Goal: Task Accomplishment & Management: Manage account settings

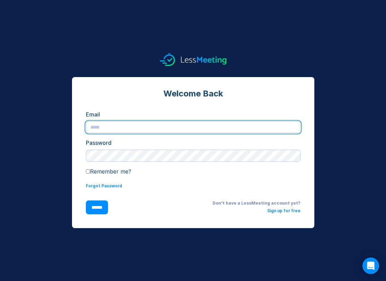
type input "**********"
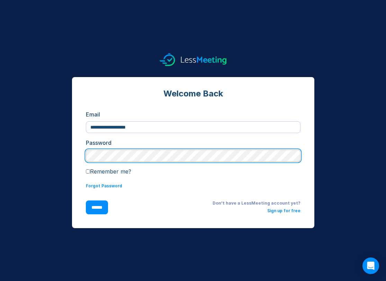
click at [98, 207] on input "******" at bounding box center [97, 208] width 22 height 14
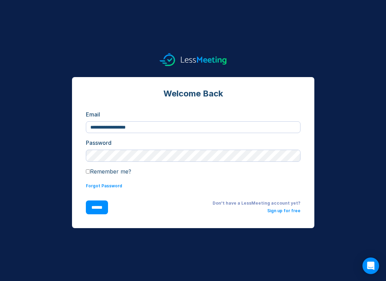
click at [100, 210] on input "******" at bounding box center [97, 208] width 22 height 14
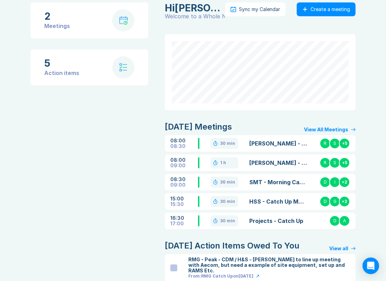
scroll to position [44, 0]
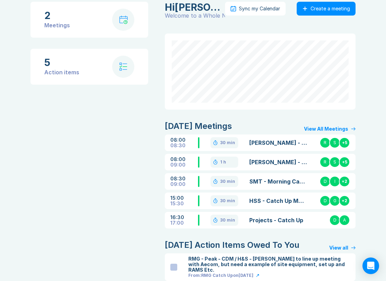
click at [264, 201] on link "HSS - Catch Up Meeting" at bounding box center [278, 201] width 58 height 8
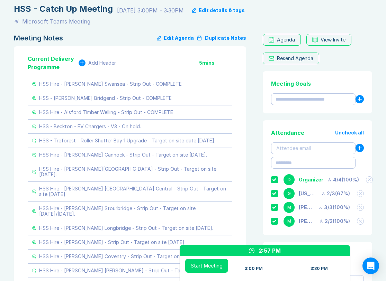
scroll to position [43, 0]
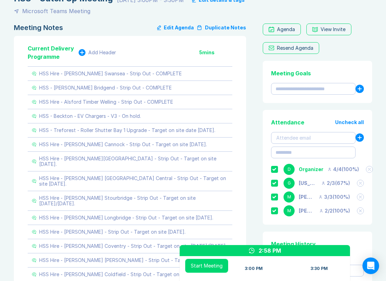
scroll to position [54, 0]
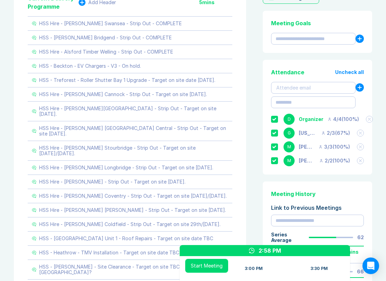
scroll to position [104, 0]
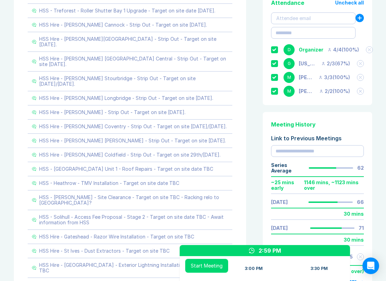
scroll to position [174, 0]
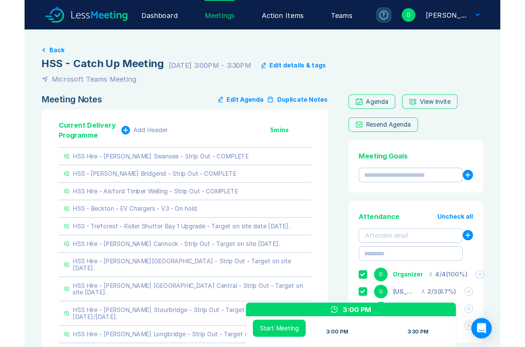
scroll to position [0, 0]
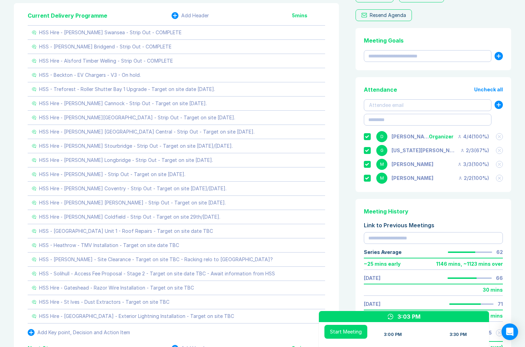
scroll to position [84, 0]
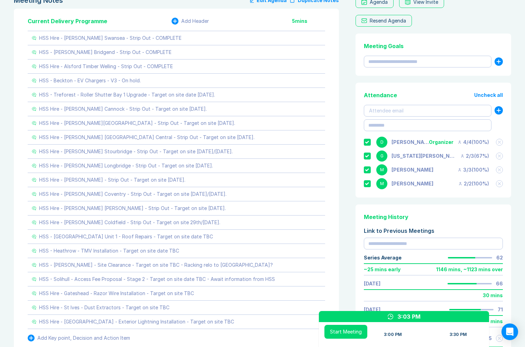
scroll to position [87, 0]
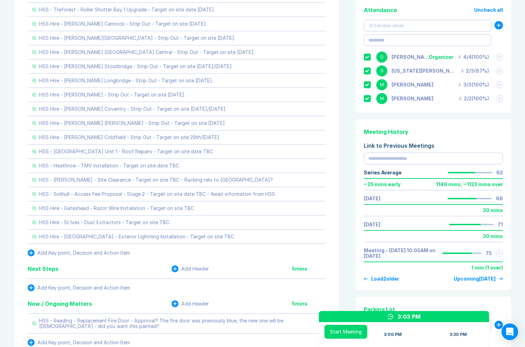
scroll to position [166, 0]
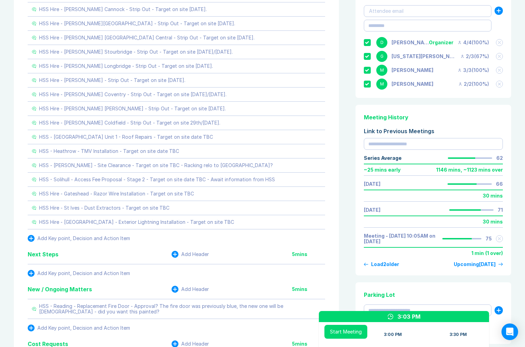
scroll to position [181, 0]
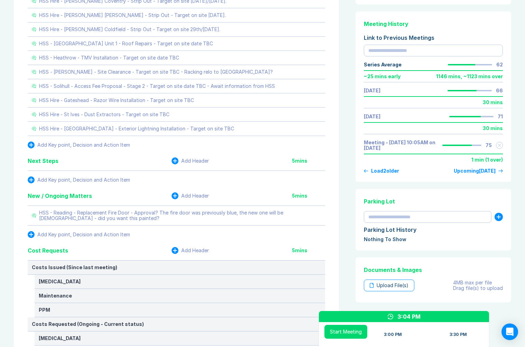
scroll to position [274, 0]
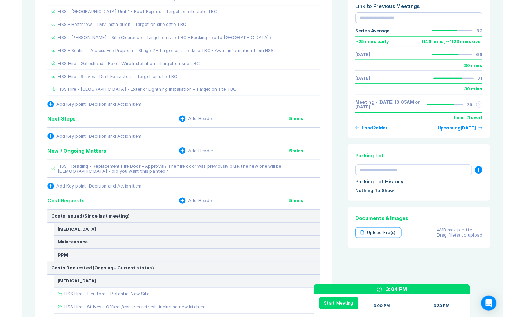
scroll to position [305, 0]
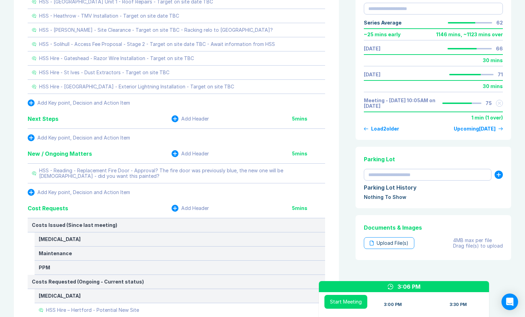
scroll to position [317, 0]
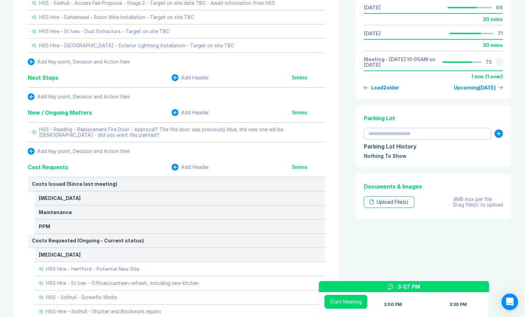
scroll to position [362, 0]
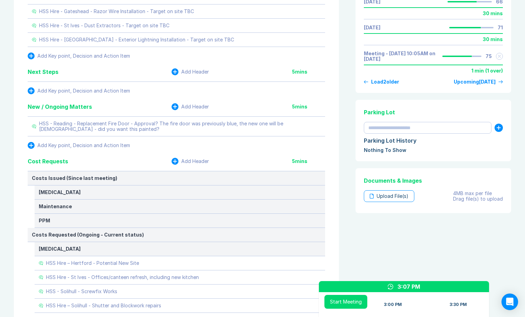
click at [346, 64] on div "Meeting Notes Edit Agenda Duplicate Notes Current Delivery Programme Add Header…" at bounding box center [262, 305] width 497 height 1182
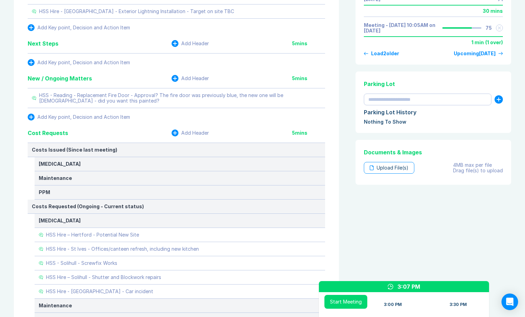
scroll to position [402, 0]
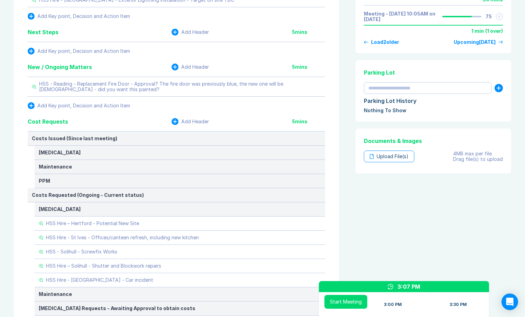
click at [346, 64] on div "Meeting Notes Edit Agenda Duplicate Notes Current Delivery Programme Add Header…" at bounding box center [262, 266] width 497 height 1182
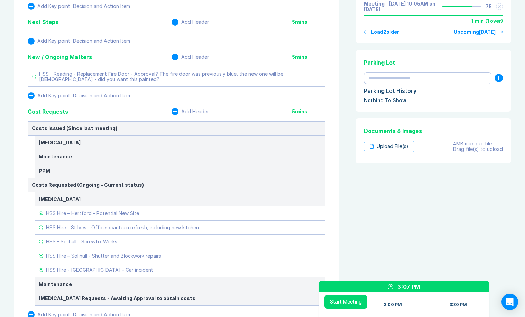
scroll to position [412, 0]
click at [346, 64] on div "Meeting Notes Edit Agenda Duplicate Notes Current Delivery Programme Add Header…" at bounding box center [262, 255] width 497 height 1182
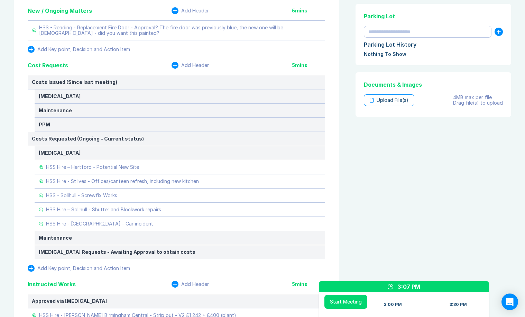
scroll to position [459, 0]
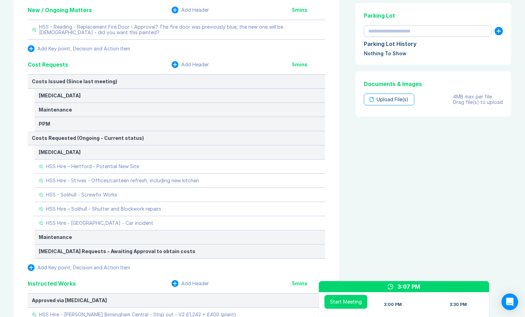
click at [345, 65] on div "Meeting Notes Edit Agenda Duplicate Notes Current Delivery Programme Add Header…" at bounding box center [262, 209] width 497 height 1182
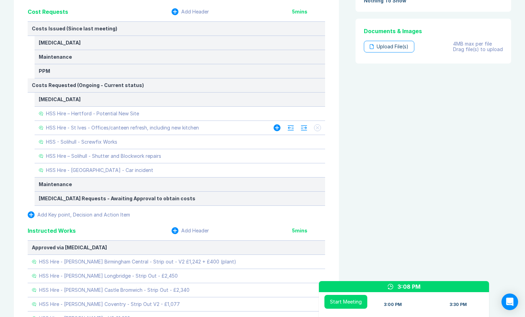
scroll to position [512, 0]
click at [347, 145] on div "Meeting Notes Edit Agenda Duplicate Notes Current Delivery Programme Add Header…" at bounding box center [262, 155] width 497 height 1182
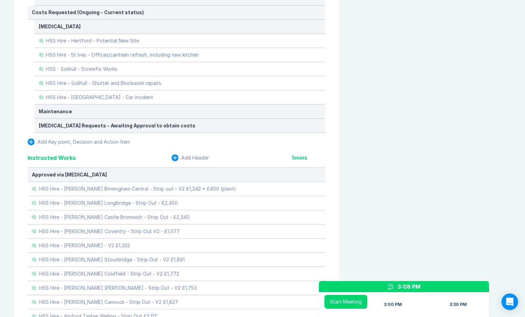
scroll to position [588, 0]
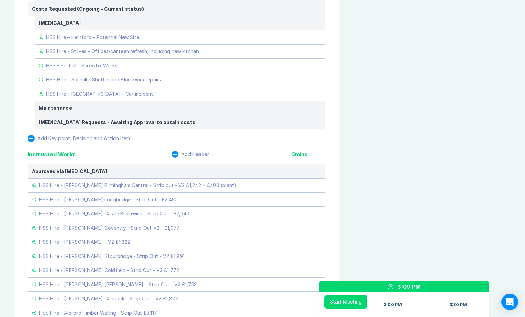
click at [340, 148] on div "Meeting Notes Edit Agenda Duplicate Notes Current Delivery Programme Add Header…" at bounding box center [178, 79] width 328 height 1182
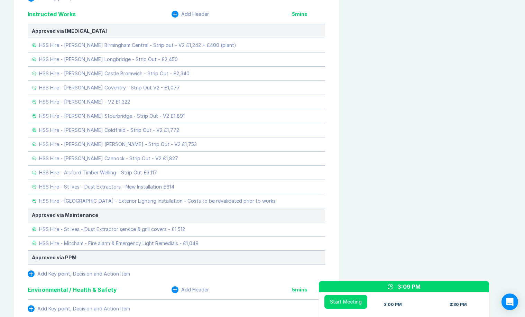
scroll to position [738, 0]
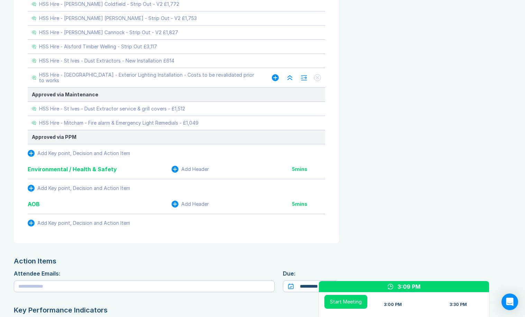
scroll to position [855, 0]
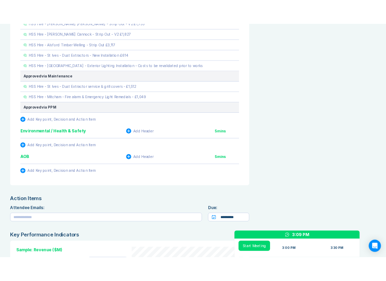
scroll to position [875, 0]
